Goal: Information Seeking & Learning: Find specific page/section

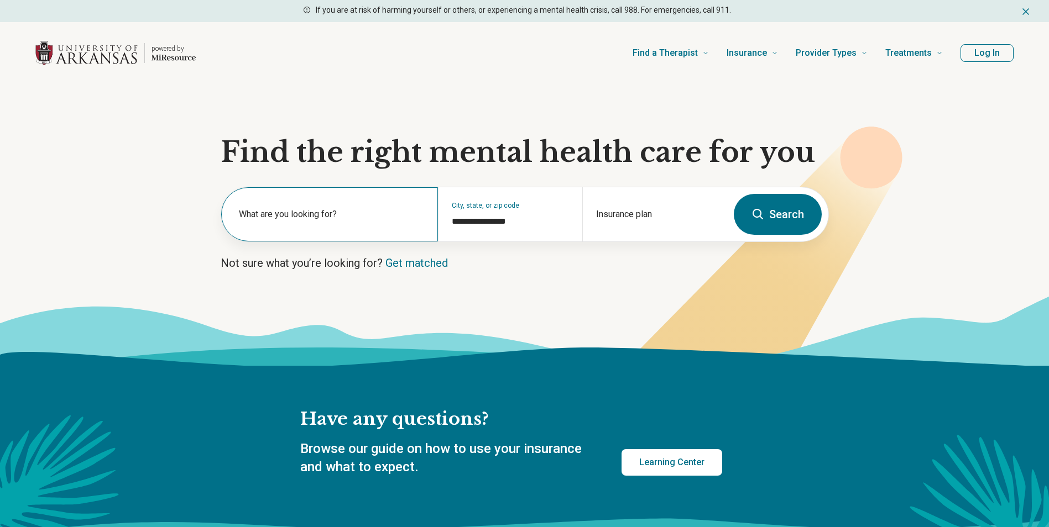
click at [322, 215] on label "What are you looking for?" at bounding box center [332, 214] width 186 height 13
click at [998, 47] on button "Log In" at bounding box center [986, 53] width 53 height 18
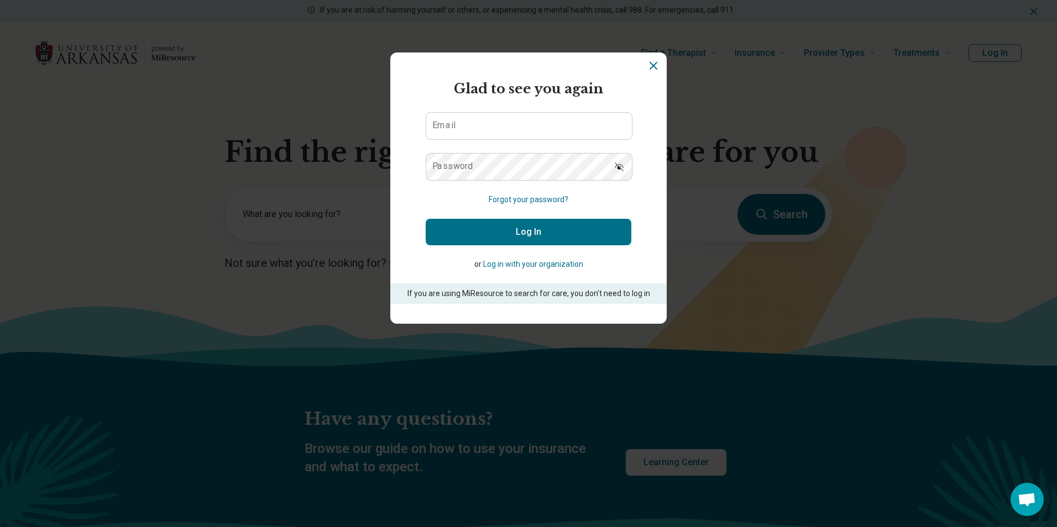
click at [449, 125] on label "Email" at bounding box center [443, 125] width 23 height 9
click at [449, 125] on input "Email" at bounding box center [529, 126] width 206 height 27
type input "**********"
click at [426, 219] on button "Log In" at bounding box center [529, 232] width 206 height 27
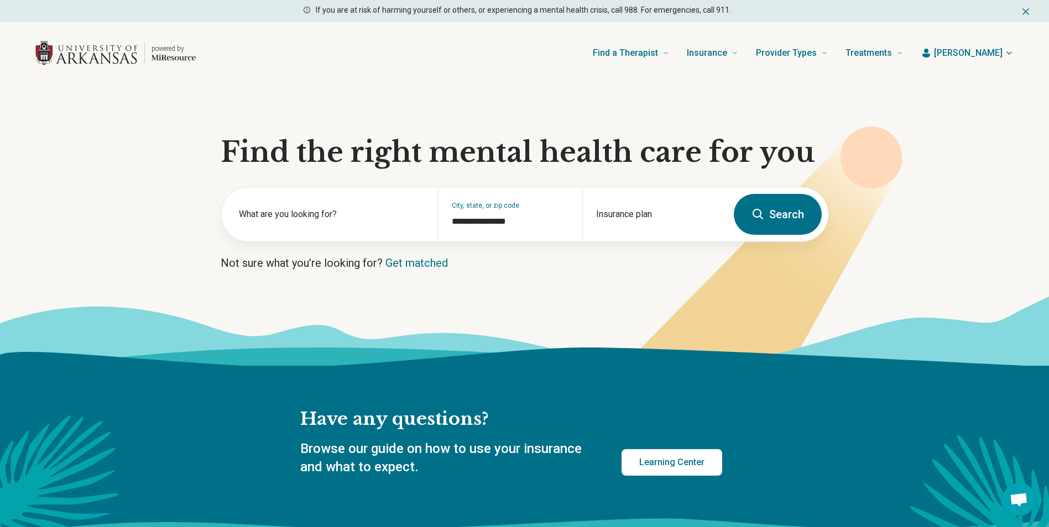
click at [787, 213] on button "Search" at bounding box center [778, 214] width 88 height 41
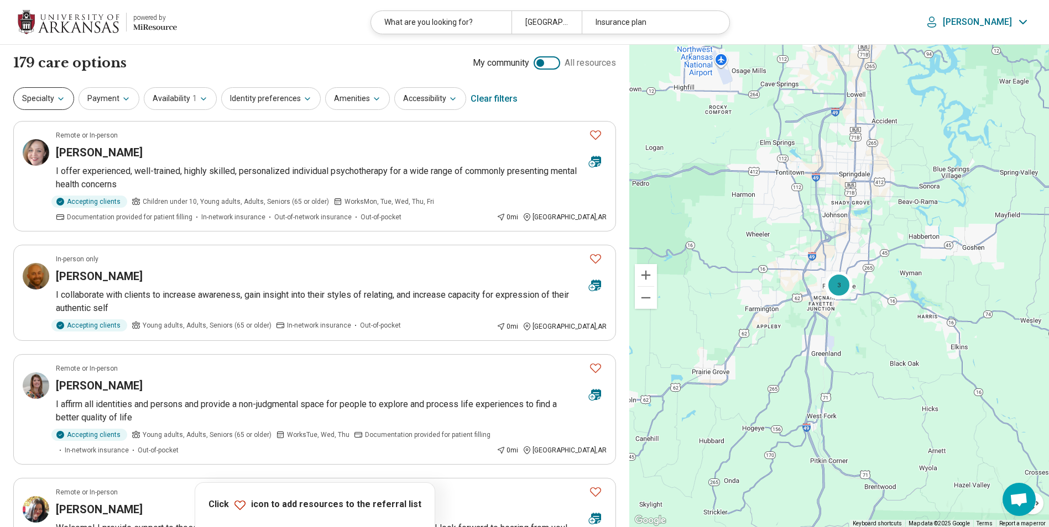
click at [62, 102] on icon "button" at bounding box center [60, 99] width 9 height 9
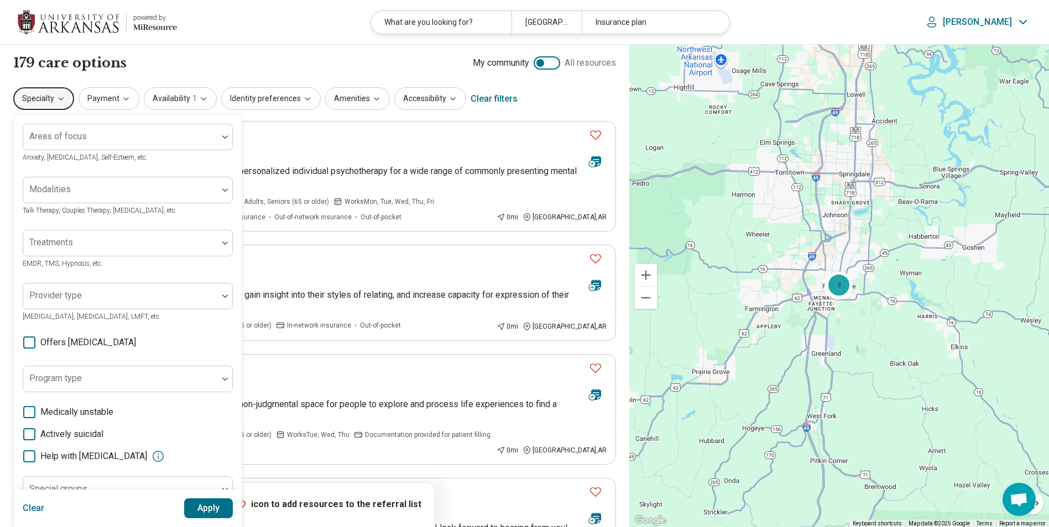
click at [62, 102] on icon "button" at bounding box center [60, 99] width 9 height 9
click at [122, 102] on icon "button" at bounding box center [126, 99] width 9 height 9
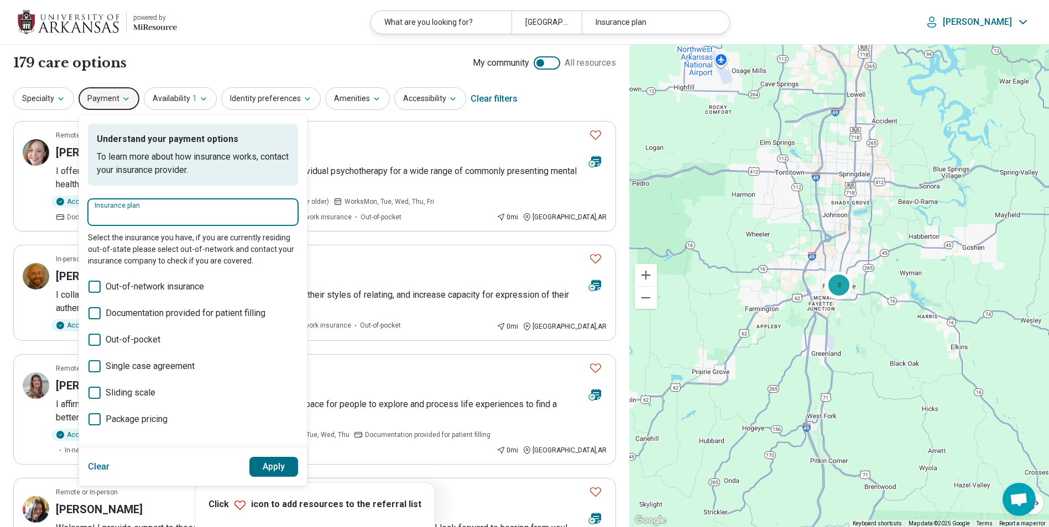
click at [153, 215] on input "Insurance plan" at bounding box center [193, 216] width 197 height 13
type input "*"
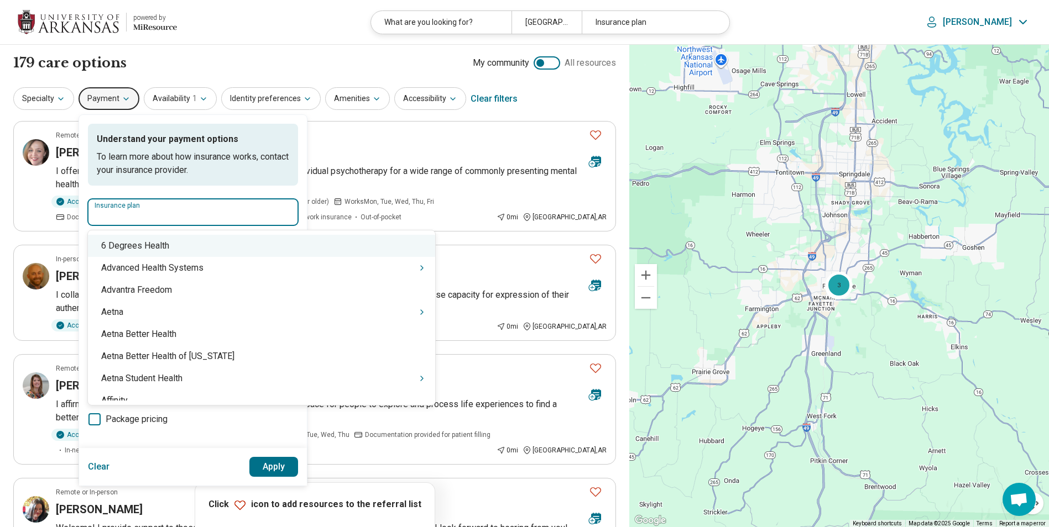
click at [188, 216] on input "Insurance plan" at bounding box center [193, 216] width 197 height 13
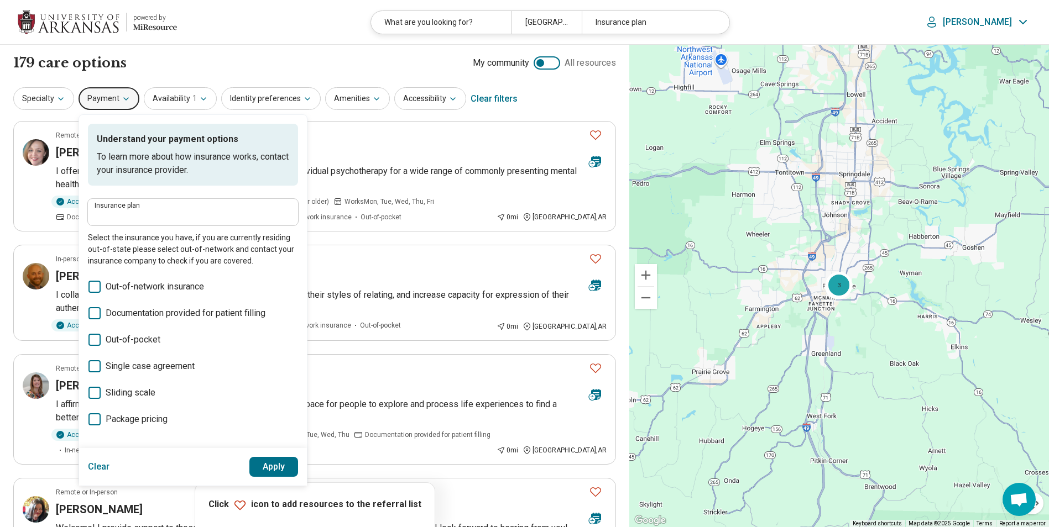
click at [315, 55] on div "179 care options 179 provider s My community All resources" at bounding box center [314, 63] width 603 height 19
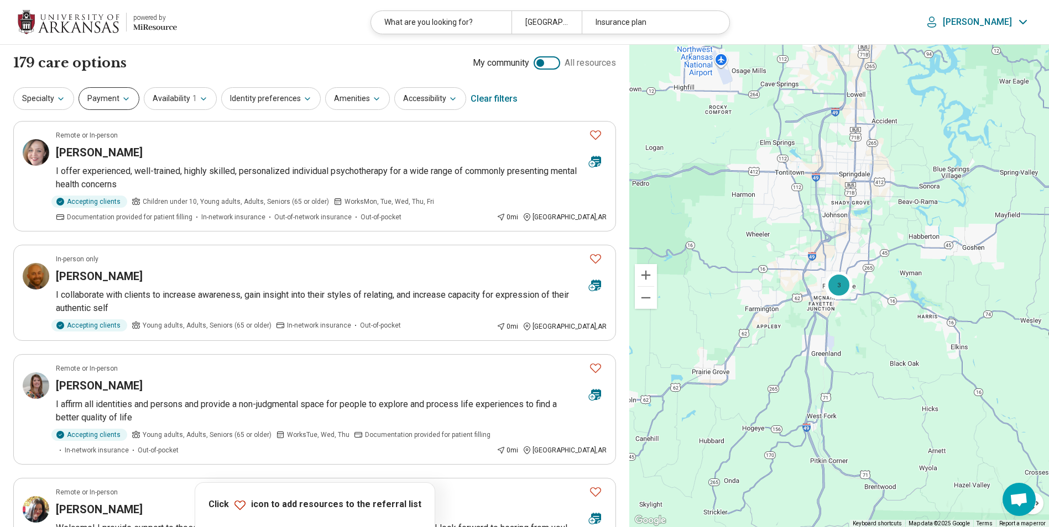
click at [124, 99] on icon "button" at bounding box center [126, 99] width 9 height 9
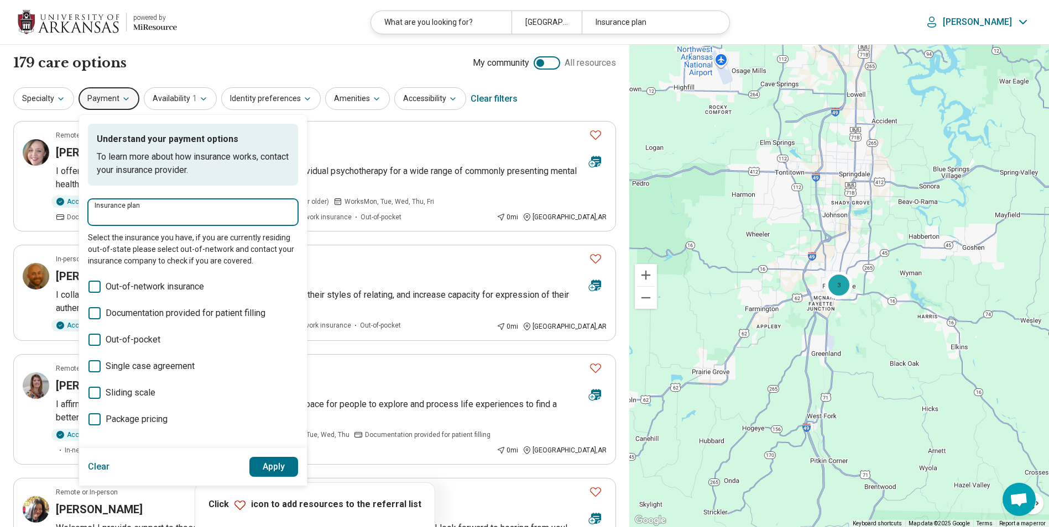
click at [108, 219] on input "Insurance plan" at bounding box center [193, 216] width 197 height 13
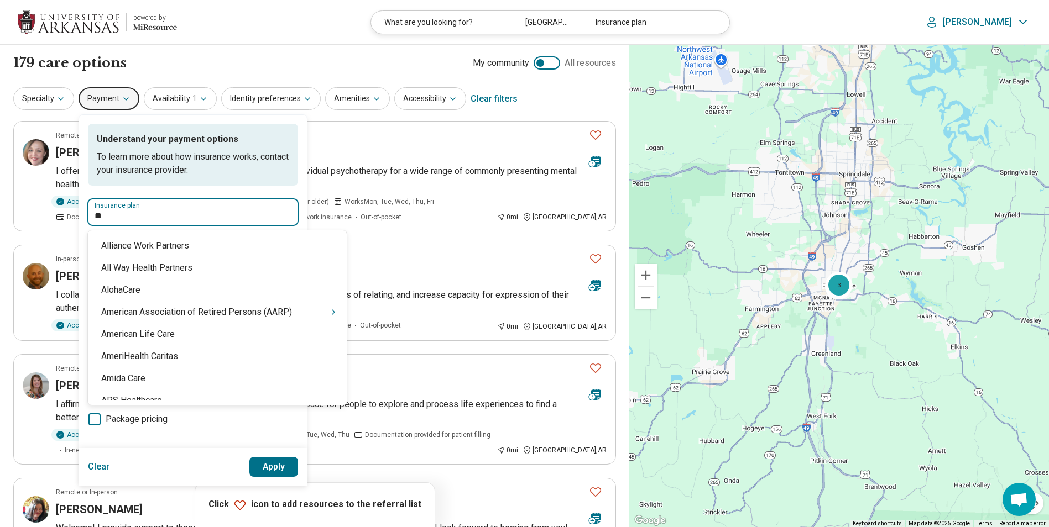
type input "*"
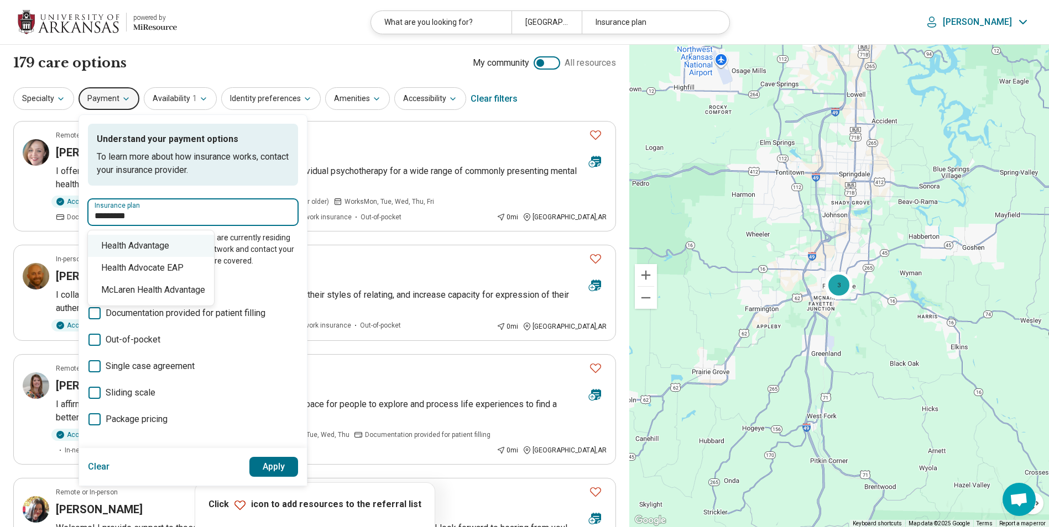
click at [152, 252] on div "Health Advantage" at bounding box center [151, 246] width 126 height 22
type input "**********"
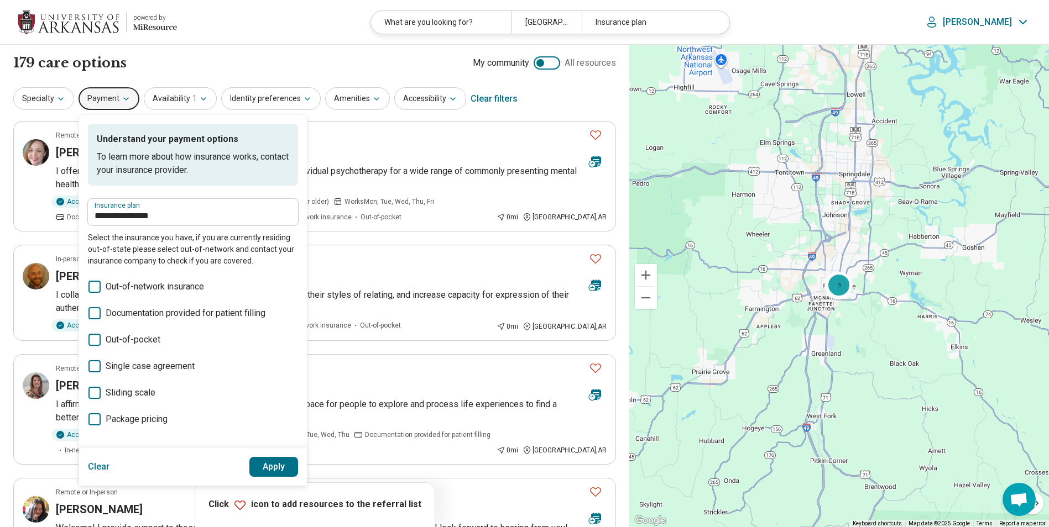
click at [269, 466] on button "Apply" at bounding box center [273, 467] width 49 height 20
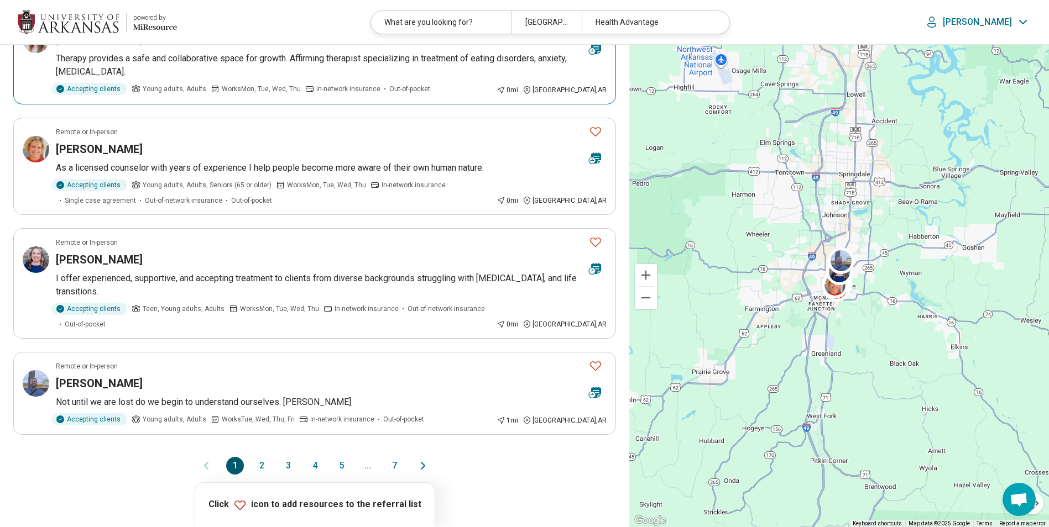
scroll to position [829, 0]
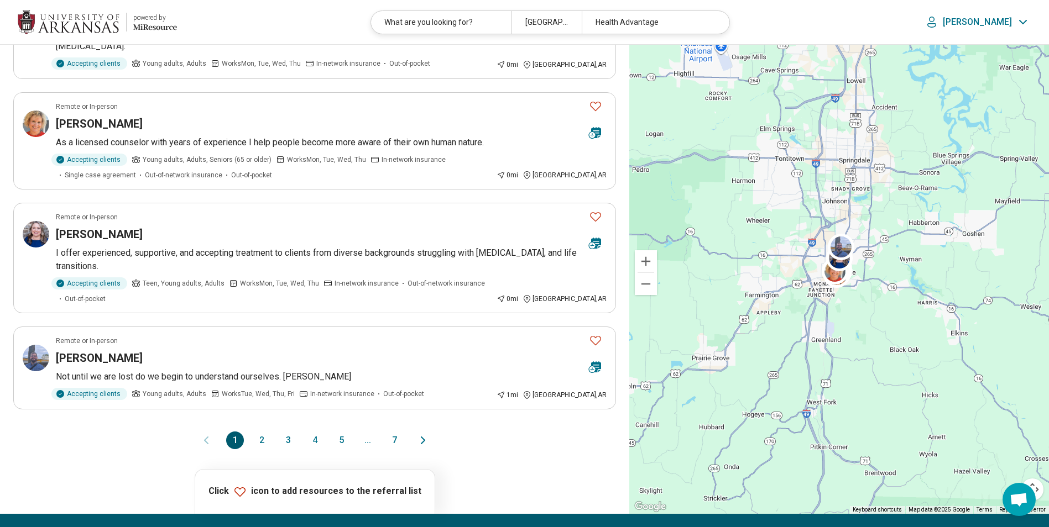
click at [265, 440] on button "2" at bounding box center [262, 441] width 18 height 18
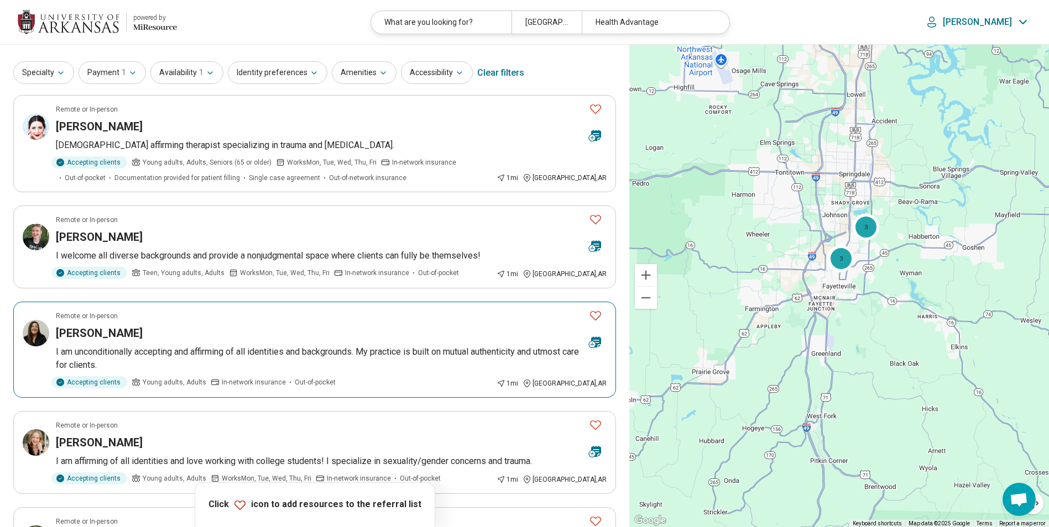
scroll to position [0, 0]
